Goal: Connect with others: Connect with others

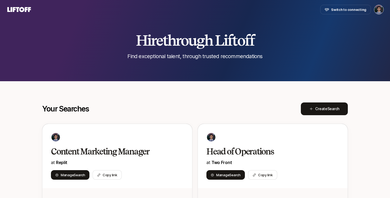
scroll to position [10, 0]
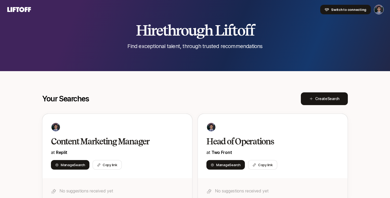
click at [358, 8] on span "Switch to connecting" at bounding box center [348, 9] width 35 height 5
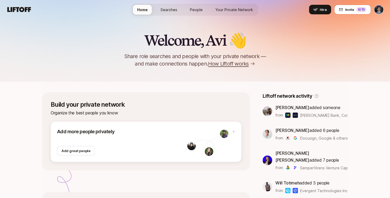
click at [194, 11] on span "People" at bounding box center [196, 10] width 13 height 6
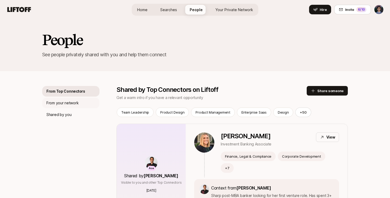
click at [74, 106] on p "From your network" at bounding box center [62, 103] width 32 height 6
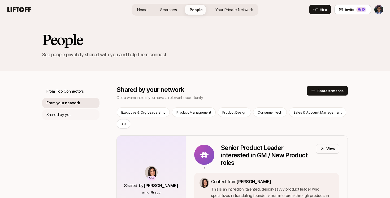
click at [72, 116] on div "Shared by you" at bounding box center [70, 114] width 57 height 11
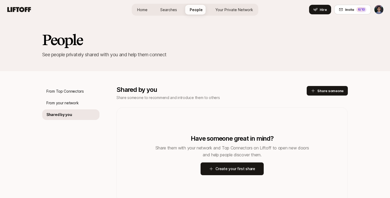
click at [239, 10] on span "Your Private Network" at bounding box center [234, 10] width 38 height 6
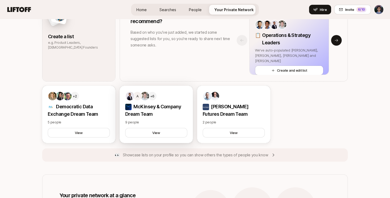
scroll to position [341, 0]
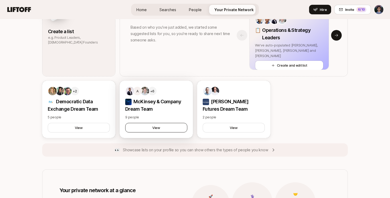
click at [159, 128] on button "View" at bounding box center [156, 128] width 62 height 10
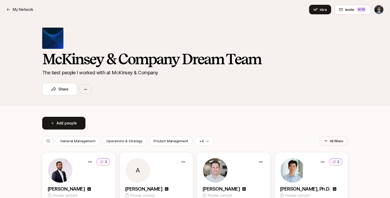
click at [58, 126] on button "Add people" at bounding box center [63, 123] width 43 height 13
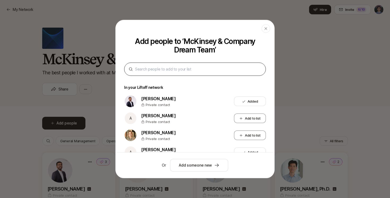
click at [190, 67] on input at bounding box center [197, 69] width 124 height 6
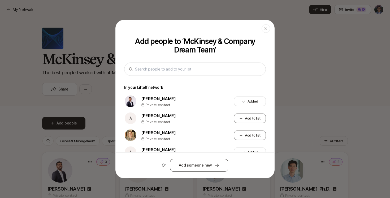
click at [205, 163] on button "Add someone new" at bounding box center [199, 165] width 58 height 13
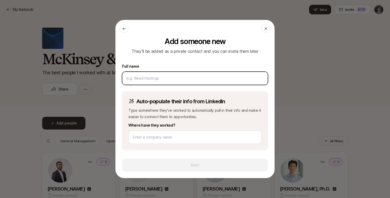
click at [160, 79] on input at bounding box center [193, 78] width 135 height 6
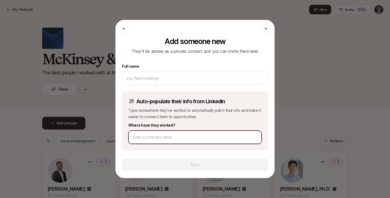
click at [180, 136] on input at bounding box center [195, 137] width 124 height 6
paste input "[URL][DOMAIN_NAME][PERSON_NAME]"
type input "[URL][DOMAIN_NAME][PERSON_NAME]"
click at [178, 135] on input at bounding box center [194, 137] width 122 height 6
type input "McKinsey"
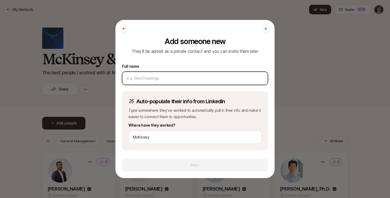
click at [153, 77] on input at bounding box center [194, 78] width 137 height 6
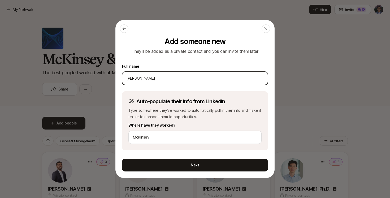
type input "[PERSON_NAME]"
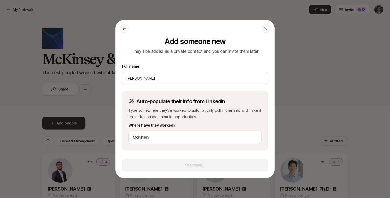
click at [167, 99] on p "Auto-populate their info from LinkedIn" at bounding box center [180, 101] width 89 height 7
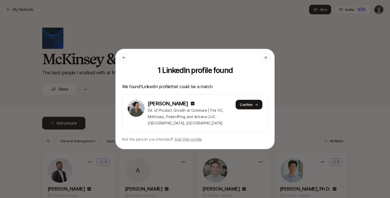
click at [264, 104] on div "[PERSON_NAME] Dir. of Product Growth at Commure | Fmr VC, McKinsey, PatientPing…" at bounding box center [195, 113] width 146 height 38
click at [257, 105] on icon at bounding box center [256, 104] width 3 height 3
